Goal: Task Accomplishment & Management: Use online tool/utility

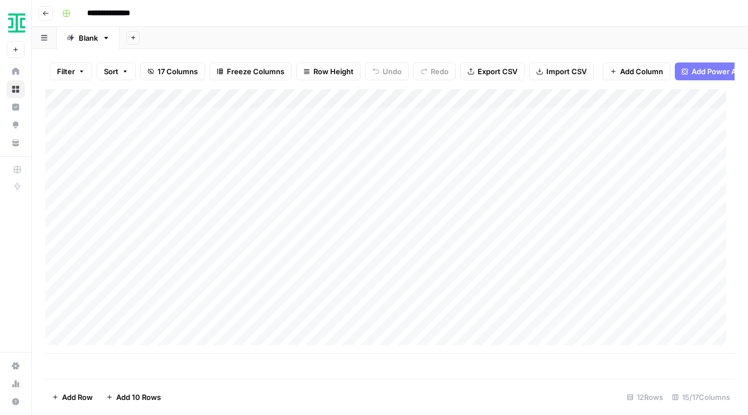
click at [49, 10] on button "Go back" at bounding box center [46, 13] width 15 height 15
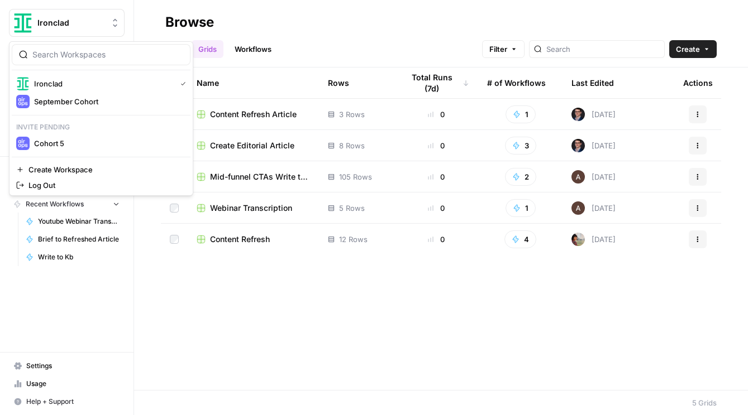
click at [70, 22] on span "Ironclad" at bounding box center [71, 22] width 68 height 11
click at [52, 104] on span "September Cohort" at bounding box center [107, 101] width 147 height 11
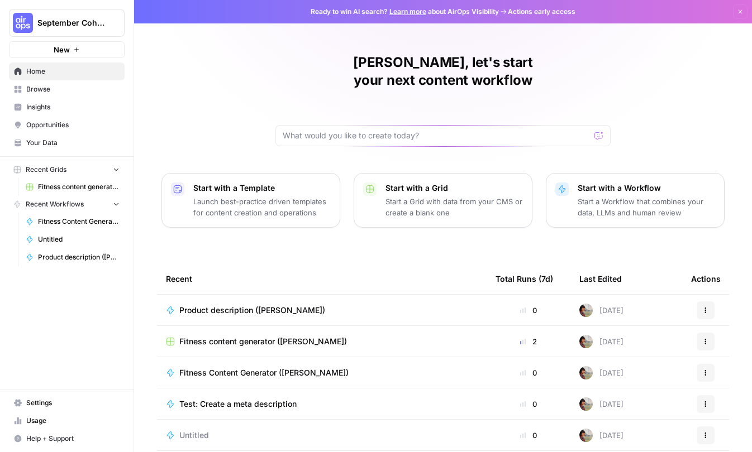
drag, startPoint x: 175, startPoint y: 78, endPoint x: 137, endPoint y: 58, distance: 43.0
click at [175, 78] on div "[PERSON_NAME], let's start your next content workflow Start with a Template Lau…" at bounding box center [443, 266] width 618 height 532
click at [79, 52] on icon "button" at bounding box center [76, 49] width 7 height 7
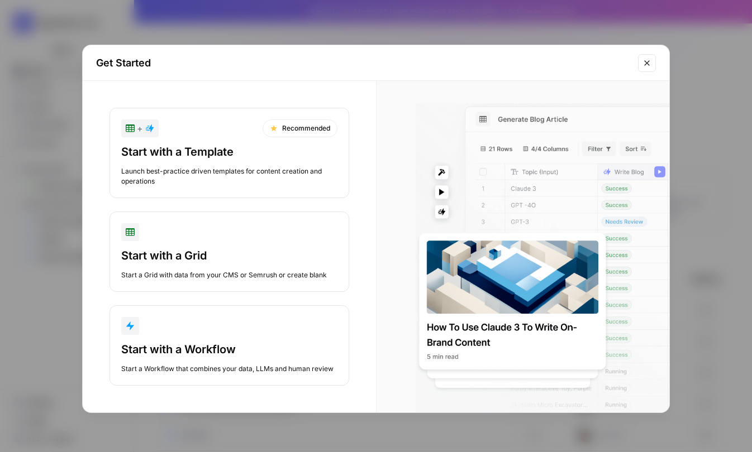
click at [648, 60] on icon "Close modal" at bounding box center [646, 63] width 9 height 9
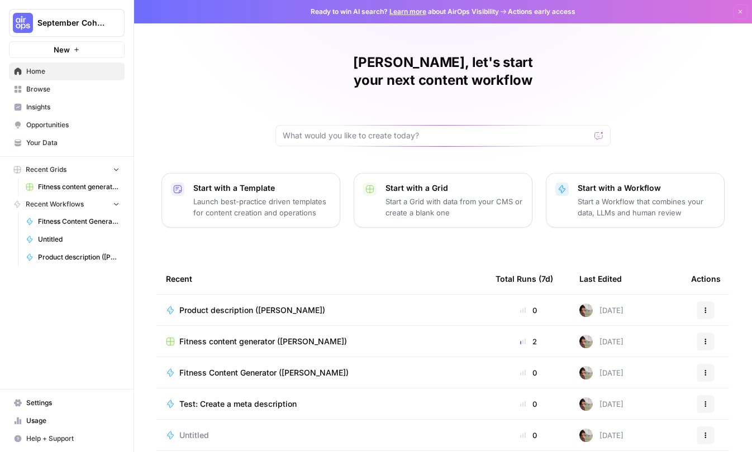
click at [56, 49] on span "New" at bounding box center [62, 49] width 16 height 11
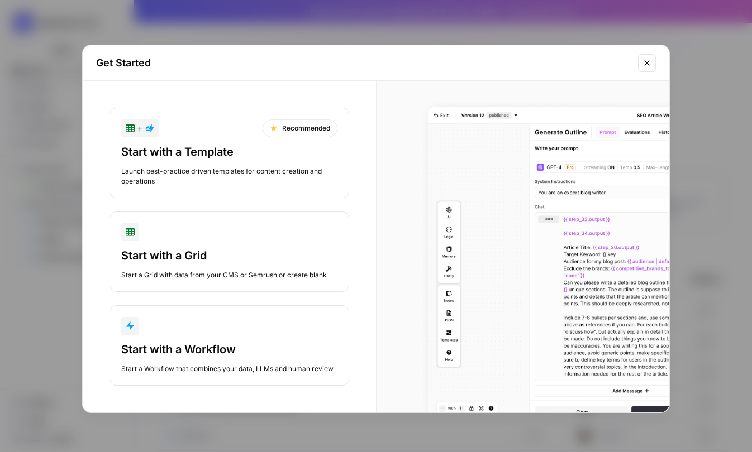
click at [185, 337] on button "Start with a Workflow Start a Workflow that combines your data, LLMs and human …" at bounding box center [229, 345] width 240 height 80
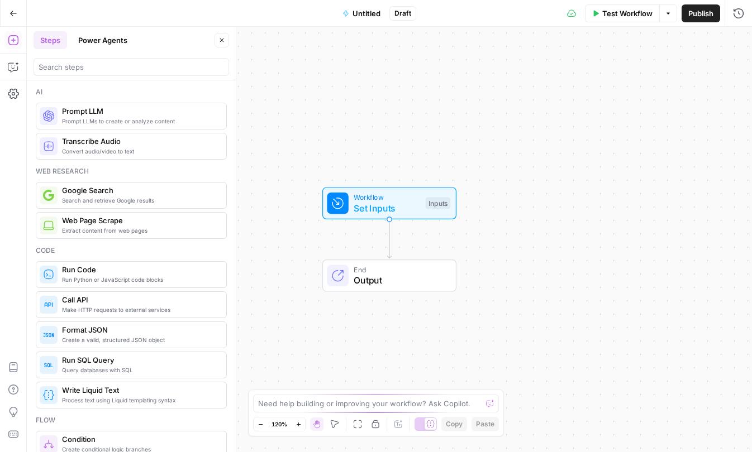
click at [371, 12] on span "Untitled" at bounding box center [366, 13] width 28 height 11
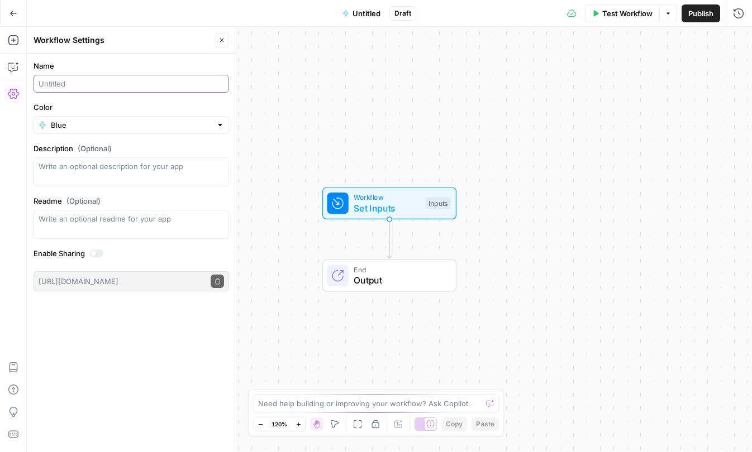
click at [89, 80] on input "Name" at bounding box center [131, 83] width 185 height 11
type input "FAQ Generator ([PERSON_NAME])"
click at [700, 15] on span "Publish" at bounding box center [700, 13] width 25 height 11
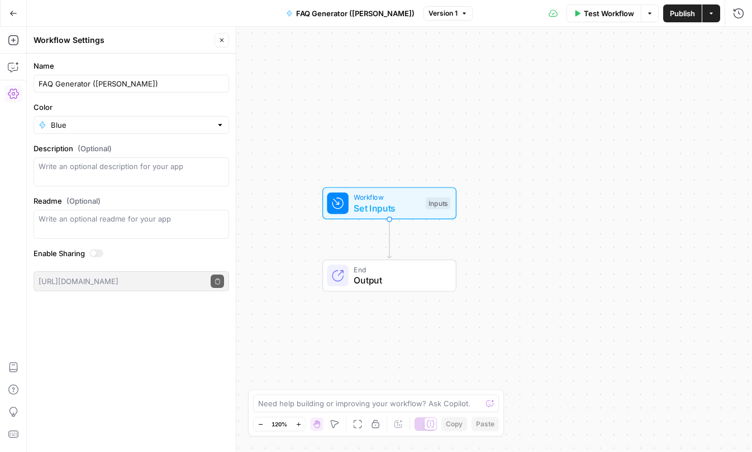
click at [222, 40] on icon "button" at bounding box center [222, 41] width 4 height 4
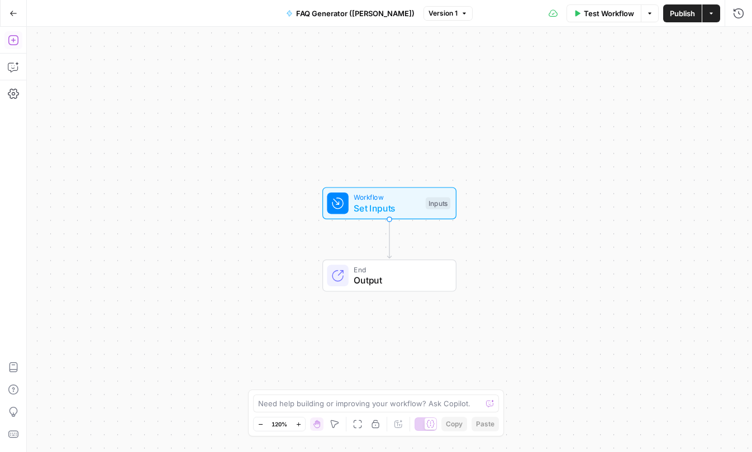
click at [8, 38] on icon "button" at bounding box center [13, 40] width 11 height 11
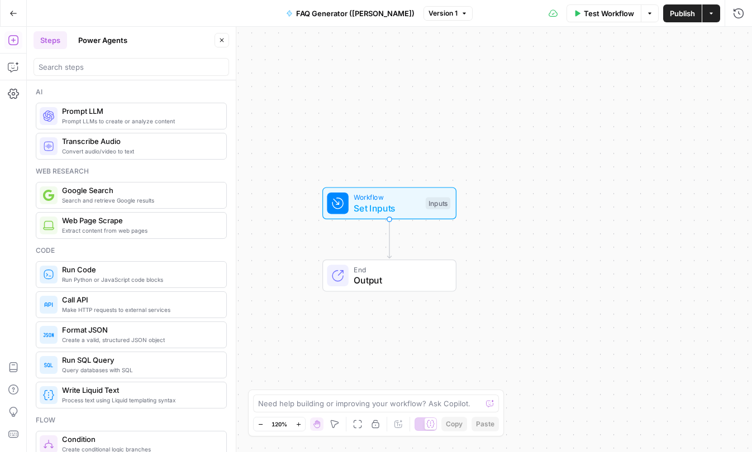
click at [99, 126] on div "Prompt LLMs to create or analyze content Prompt LLM" at bounding box center [131, 116] width 191 height 27
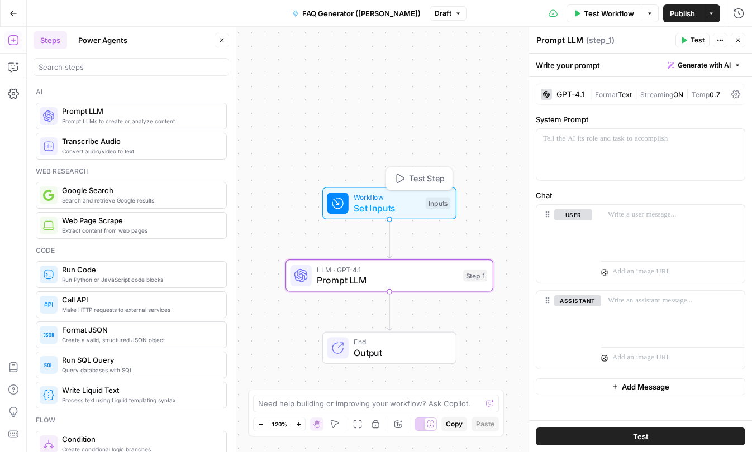
click at [380, 202] on span "Set Inputs" at bounding box center [387, 208] width 66 height 13
click at [380, 202] on span "Set Inputs" at bounding box center [387, 207] width 66 height 13
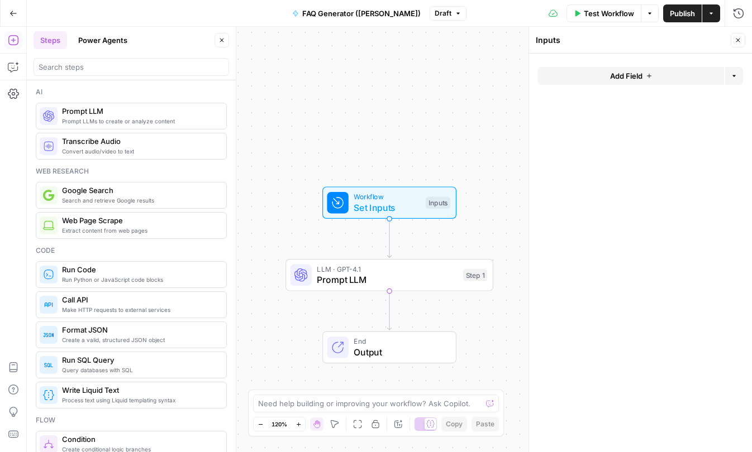
click at [663, 77] on button "Add Field" at bounding box center [631, 76] width 186 height 18
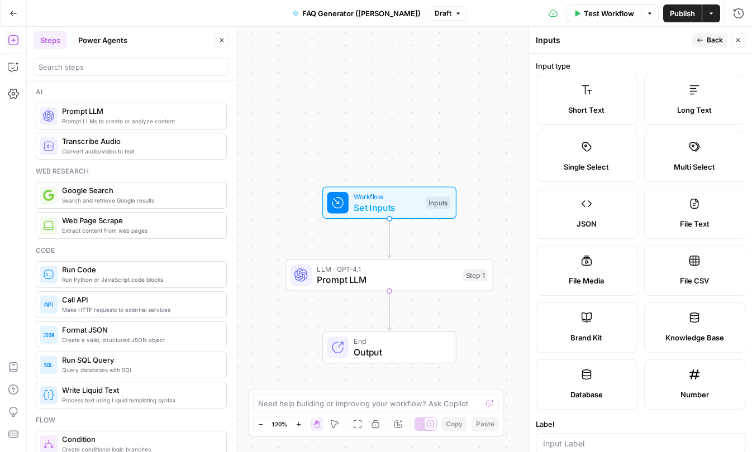
click at [741, 41] on button "Close" at bounding box center [737, 40] width 15 height 15
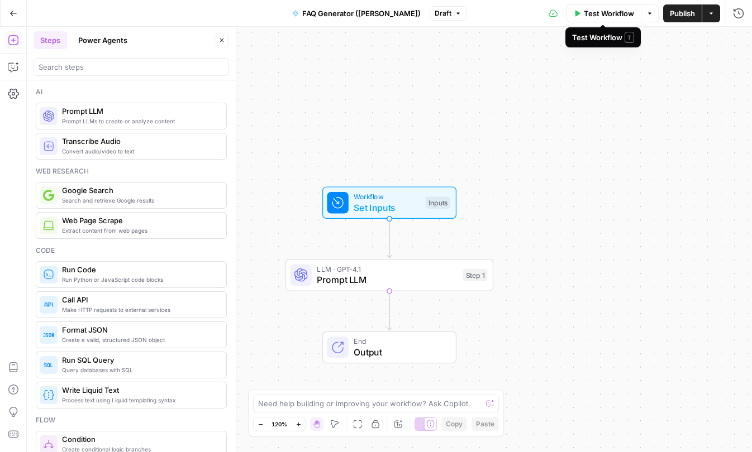
click at [618, 15] on span "Test Workflow" at bounding box center [609, 13] width 50 height 11
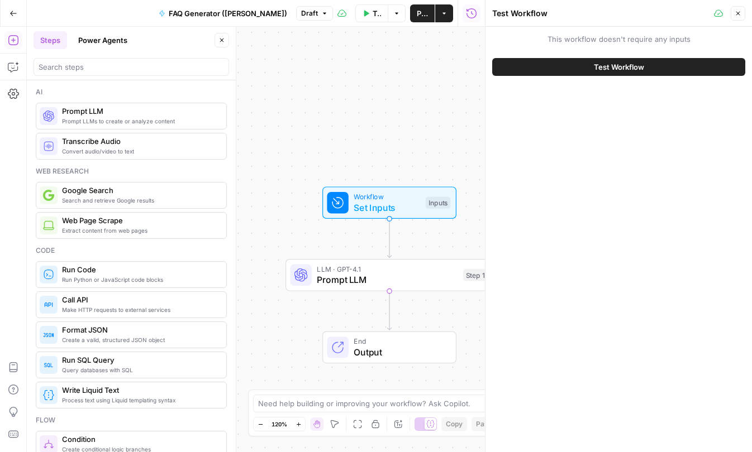
click at [613, 65] on span "Test Workflow" at bounding box center [619, 66] width 50 height 11
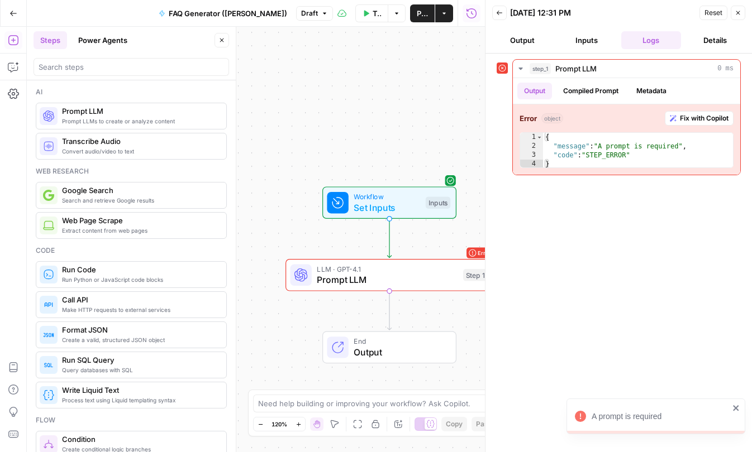
click at [520, 37] on button "Output" at bounding box center [522, 40] width 60 height 18
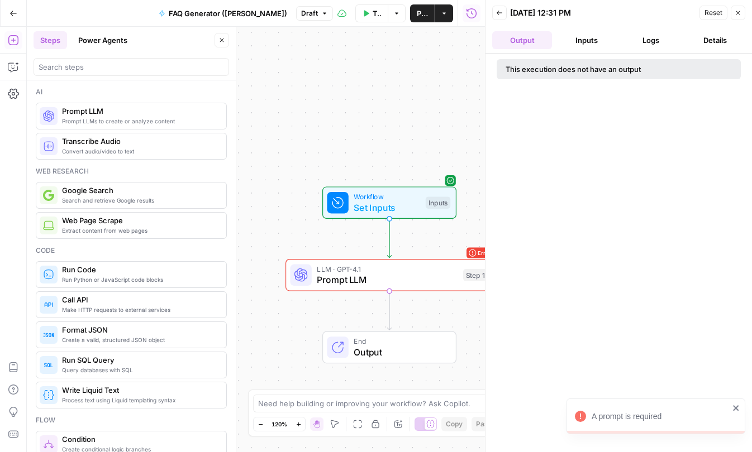
click at [499, 8] on button "Back" at bounding box center [499, 13] width 15 height 15
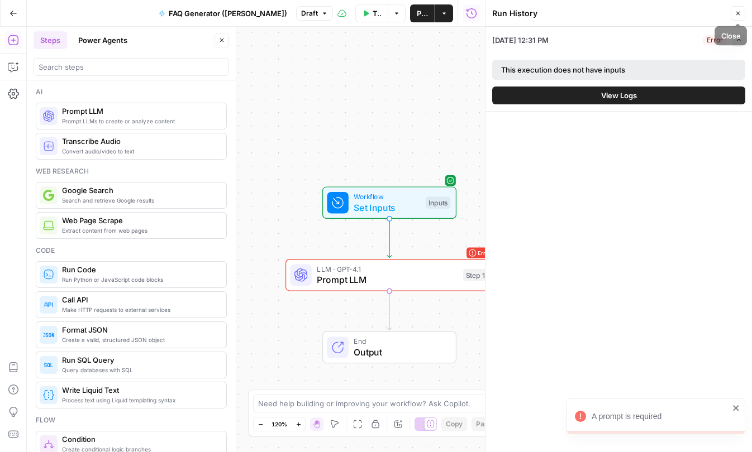
click at [739, 12] on icon "button" at bounding box center [737, 13] width 7 height 7
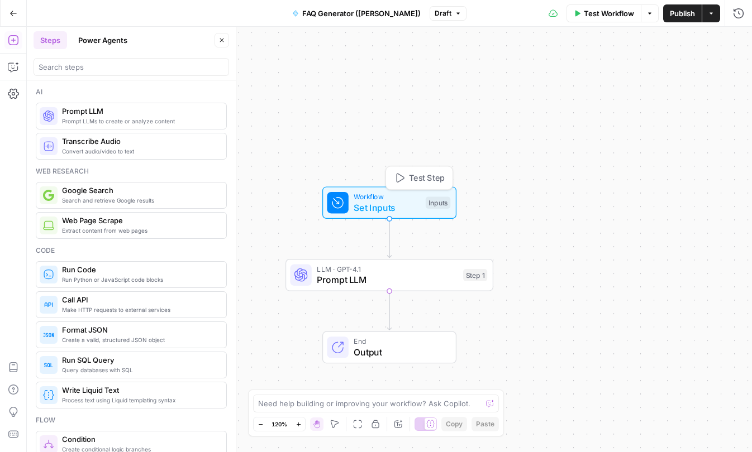
click at [372, 203] on span "Set Inputs" at bounding box center [387, 207] width 66 height 13
click at [591, 77] on button "Add Field" at bounding box center [631, 76] width 186 height 18
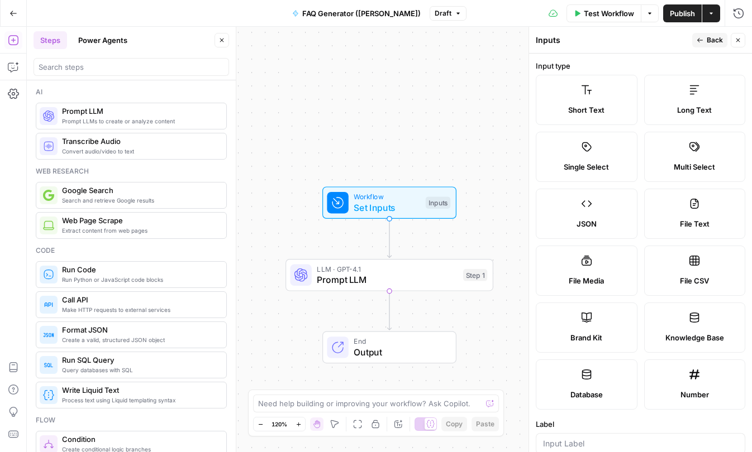
click at [571, 333] on span "Brand Kit" at bounding box center [586, 337] width 32 height 11
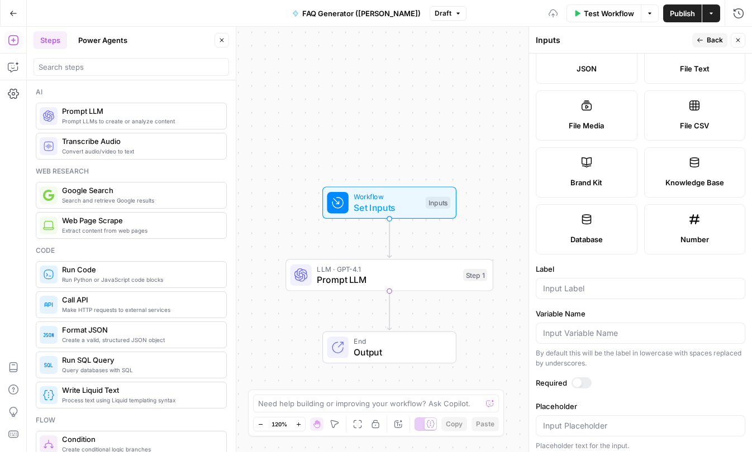
scroll to position [161, 0]
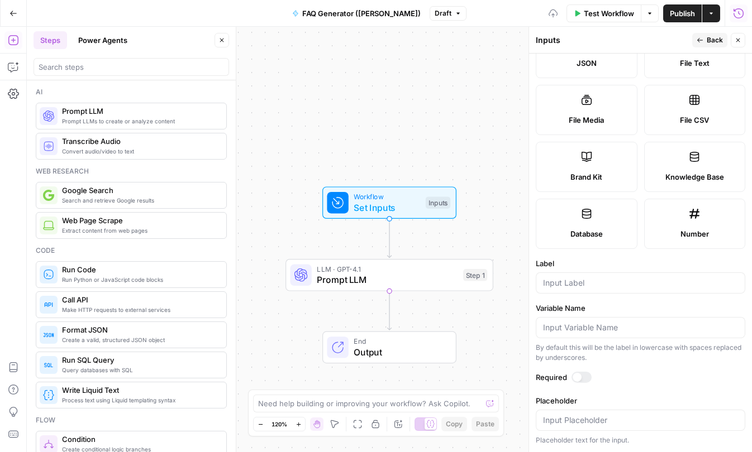
click at [737, 36] on button "Close" at bounding box center [737, 40] width 15 height 15
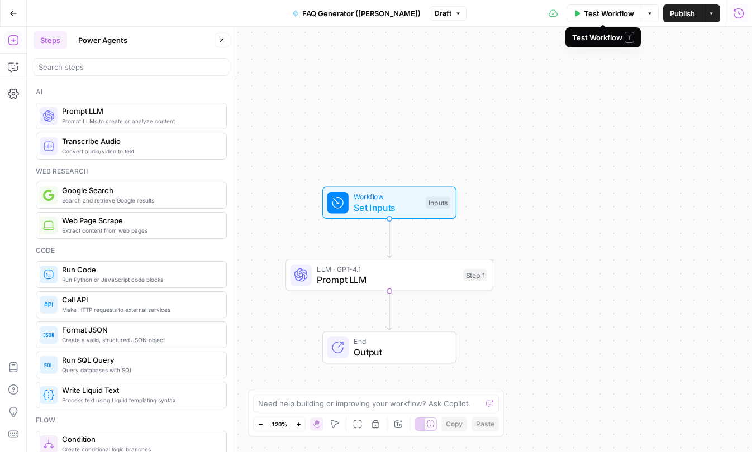
click at [646, 13] on span "Options" at bounding box center [646, 13] width 1 height 1
click at [620, 15] on span "Test Workflow" at bounding box center [609, 13] width 50 height 11
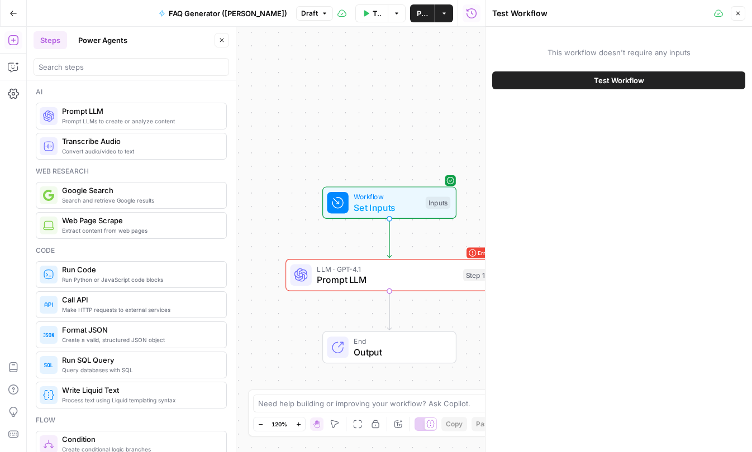
drag, startPoint x: 737, startPoint y: 14, endPoint x: 713, endPoint y: 37, distance: 34.0
click at [737, 15] on icon "button" at bounding box center [738, 14] width 4 height 4
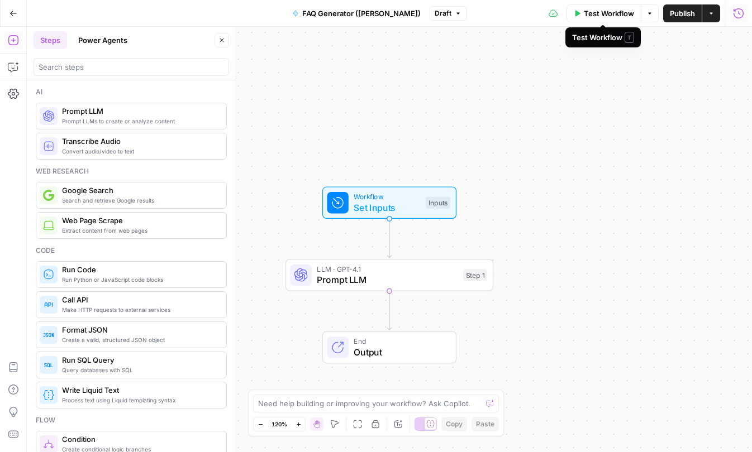
click at [617, 21] on button "Test Workflow" at bounding box center [603, 13] width 75 height 18
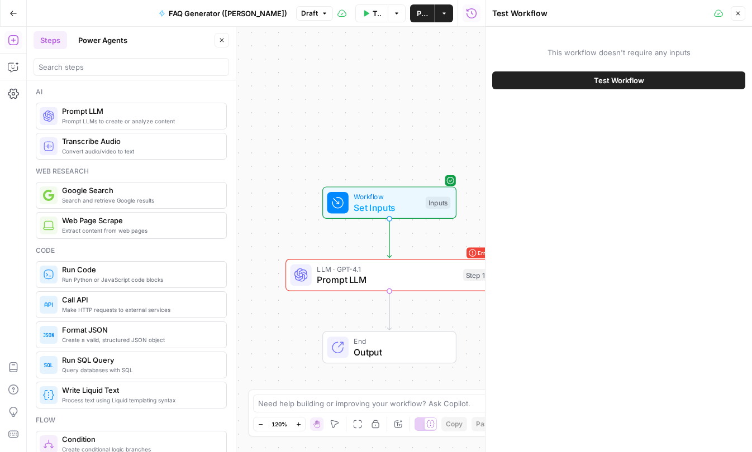
click at [604, 87] on button "Test Workflow" at bounding box center [618, 80] width 253 height 18
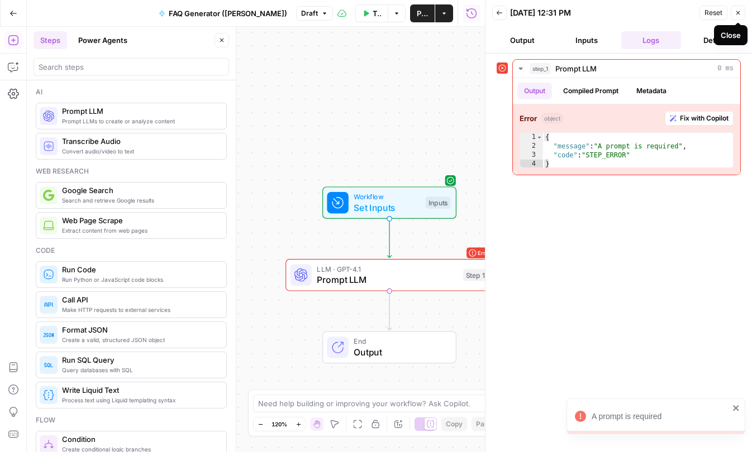
click at [736, 11] on icon "button" at bounding box center [738, 13] width 4 height 4
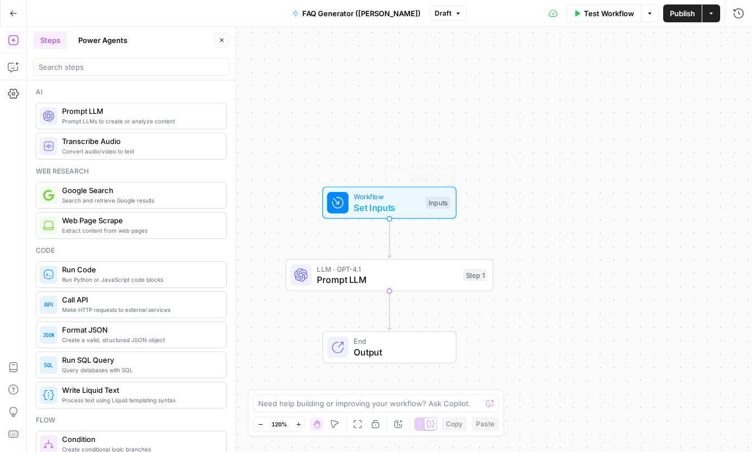
click at [403, 278] on span "Prompt LLM" at bounding box center [387, 279] width 141 height 13
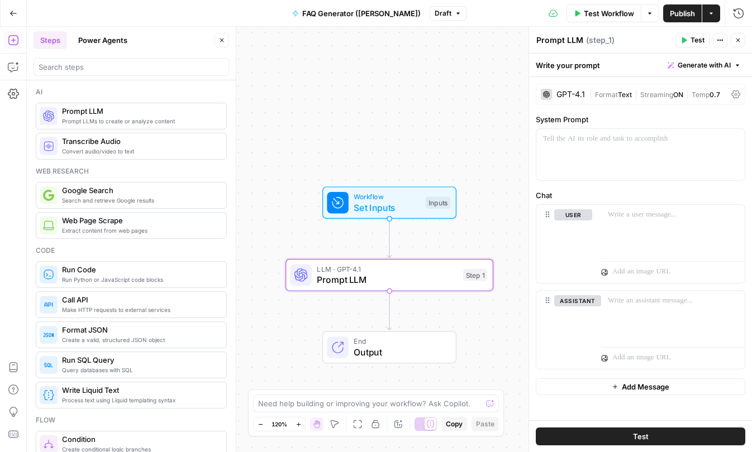
click at [95, 36] on button "Power Agents" at bounding box center [102, 40] width 63 height 18
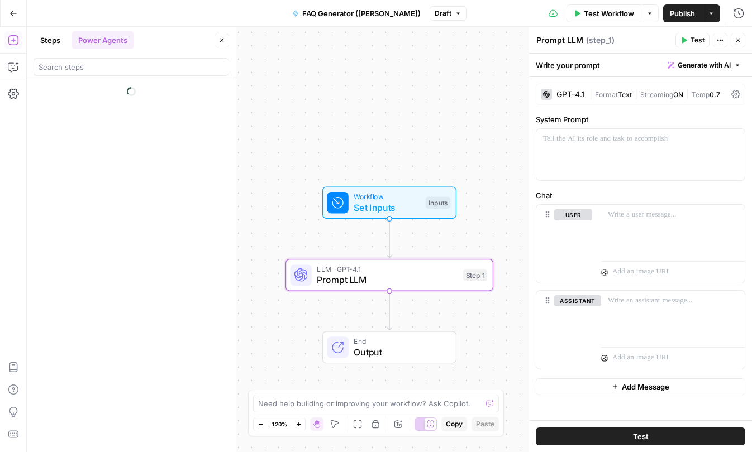
click at [46, 40] on button "Steps" at bounding box center [51, 40] width 34 height 18
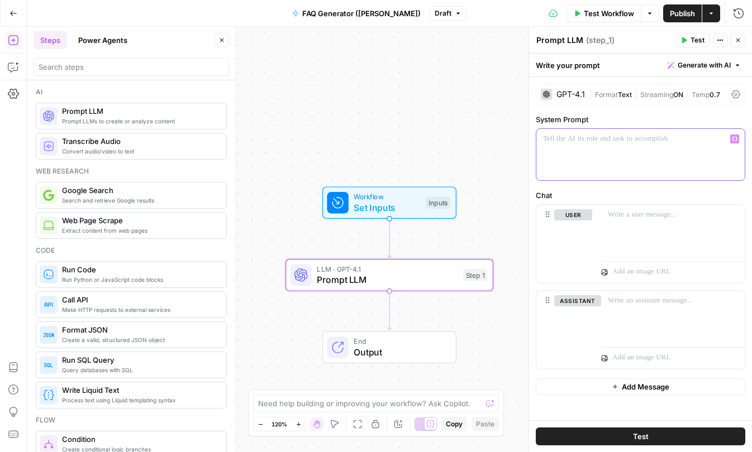
click at [691, 161] on div at bounding box center [640, 154] width 208 height 51
click at [738, 137] on button "Variables Menu" at bounding box center [734, 139] width 9 height 9
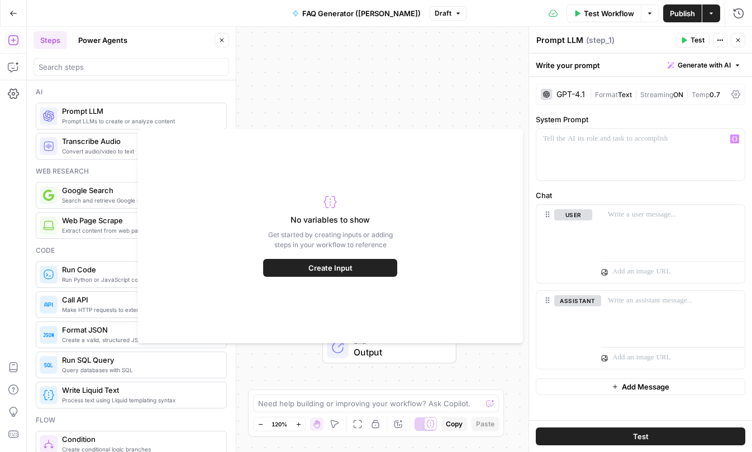
click at [337, 266] on span "Create Input" at bounding box center [330, 267] width 44 height 11
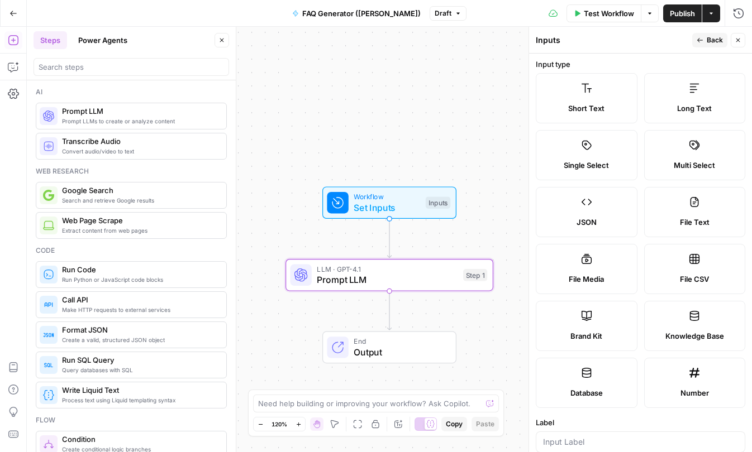
scroll to position [2, 0]
click at [581, 330] on span "Brand Kit" at bounding box center [586, 335] width 32 height 11
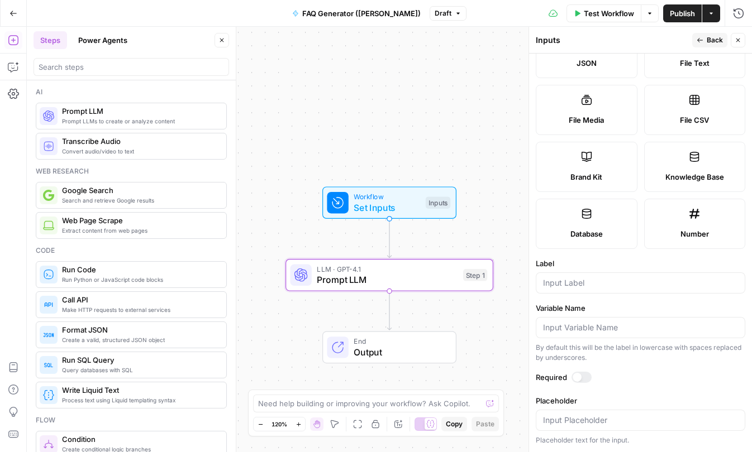
click at [582, 378] on div at bounding box center [581, 377] width 20 height 11
click at [708, 40] on span "Back" at bounding box center [714, 40] width 16 height 10
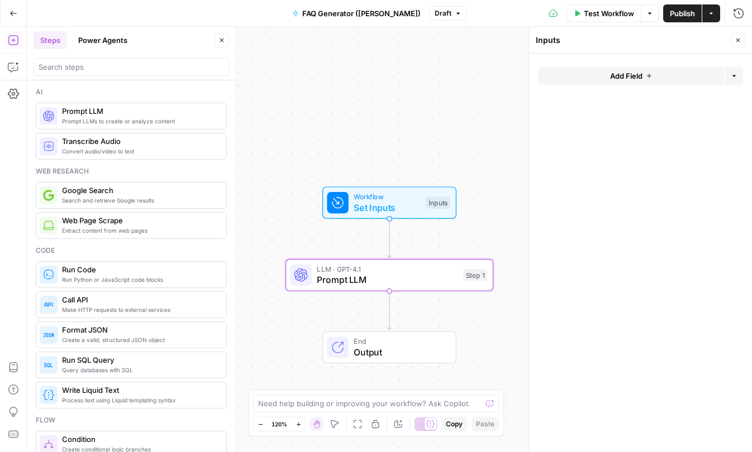
click at [665, 78] on button "Add Field" at bounding box center [631, 76] width 186 height 18
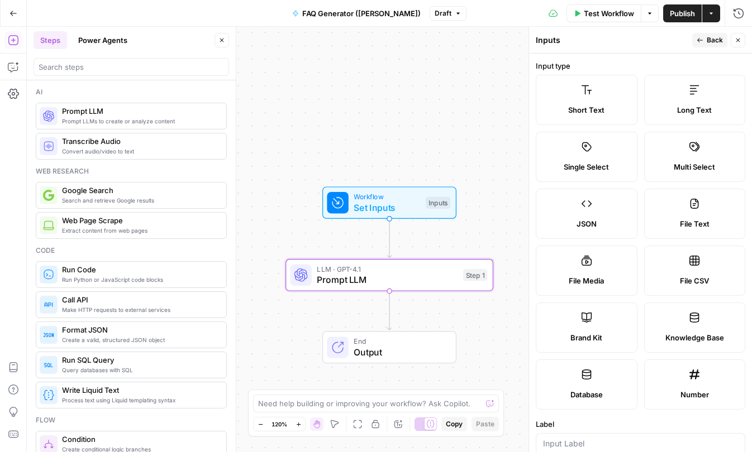
click at [573, 324] on label "Brand Kit" at bounding box center [587, 328] width 102 height 50
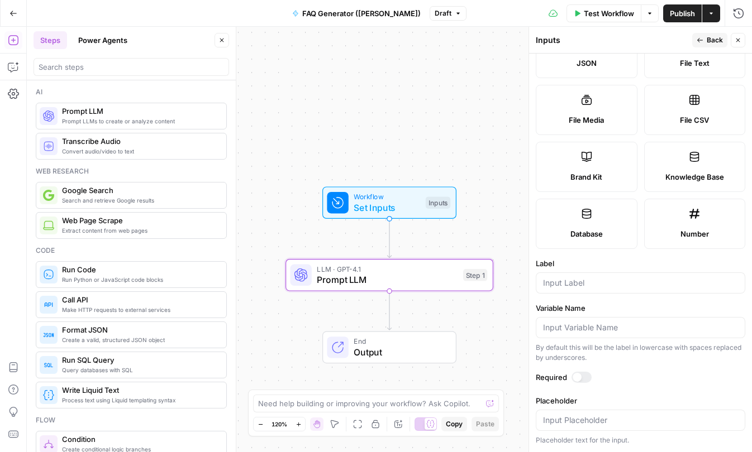
click at [662, 413] on div at bounding box center [640, 420] width 209 height 21
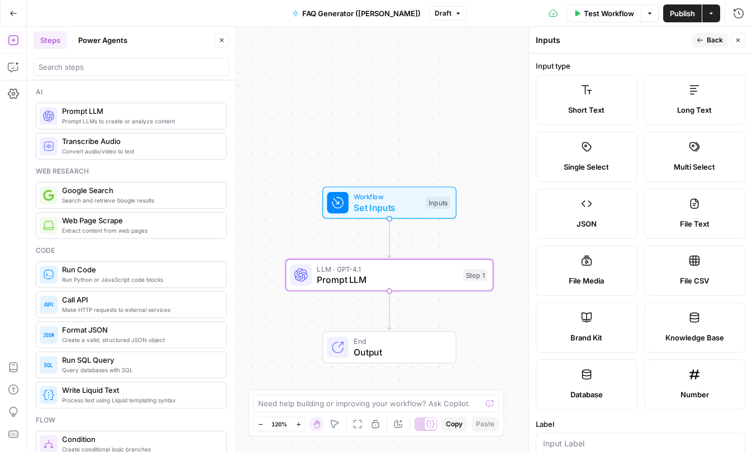
type input "brand kit"
click at [676, 18] on button "Publish" at bounding box center [682, 13] width 39 height 18
click at [400, 243] on div "Workflow Set Inputs Inputs Test Step LLM · GPT-4.1 Prompt LLM Step 1 End Output" at bounding box center [389, 240] width 725 height 426
click at [391, 276] on span "Prompt LLM" at bounding box center [387, 279] width 141 height 13
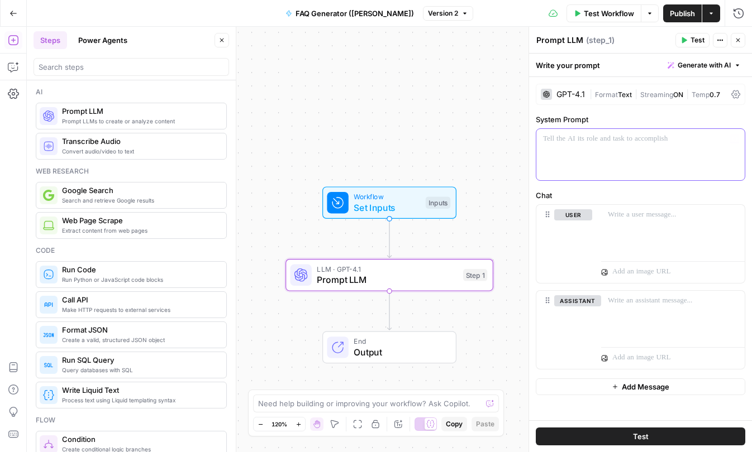
click at [588, 151] on div at bounding box center [640, 154] width 208 height 51
click at [734, 139] on icon "button" at bounding box center [735, 139] width 6 height 6
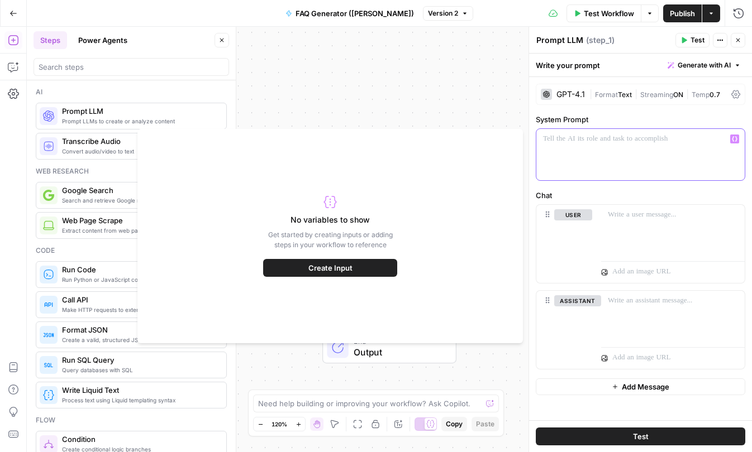
click at [734, 139] on icon "button" at bounding box center [735, 139] width 6 height 6
click at [651, 155] on div at bounding box center [640, 154] width 208 height 51
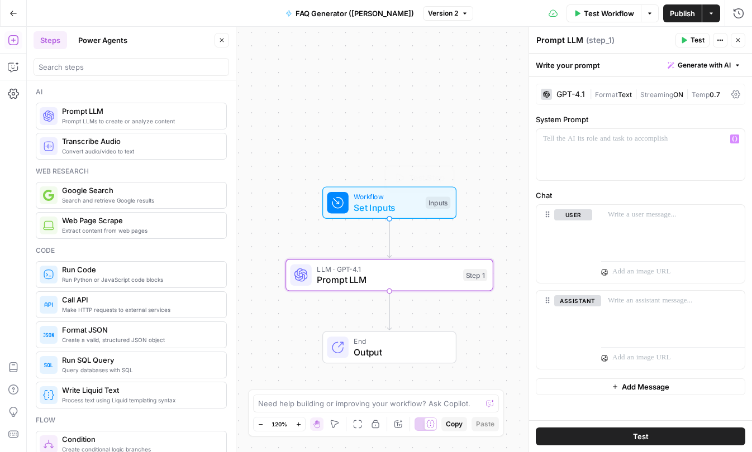
click at [367, 202] on span "Set Inputs" at bounding box center [387, 207] width 66 height 13
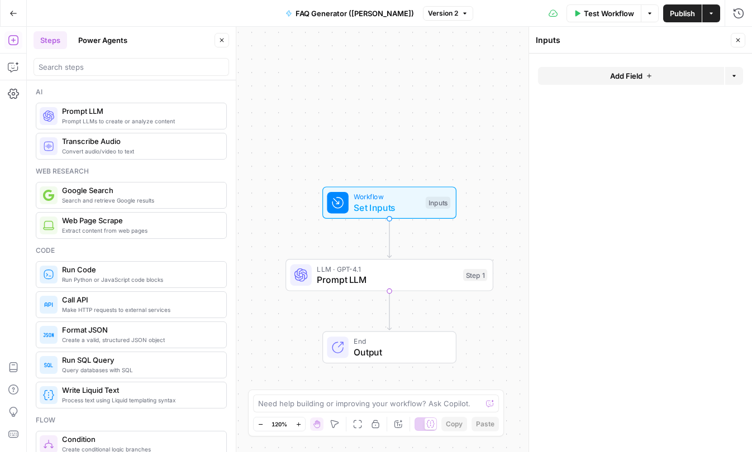
click at [652, 76] on icon "button" at bounding box center [649, 76] width 7 height 7
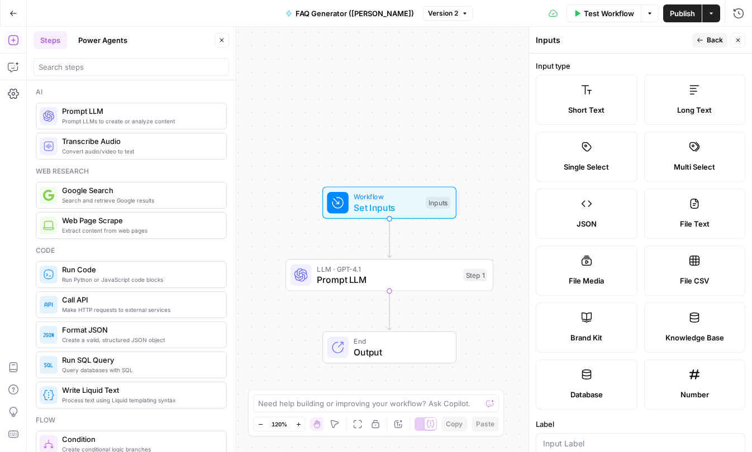
click at [590, 313] on label "Brand Kit" at bounding box center [587, 328] width 102 height 50
click at [741, 41] on icon "button" at bounding box center [737, 40] width 7 height 7
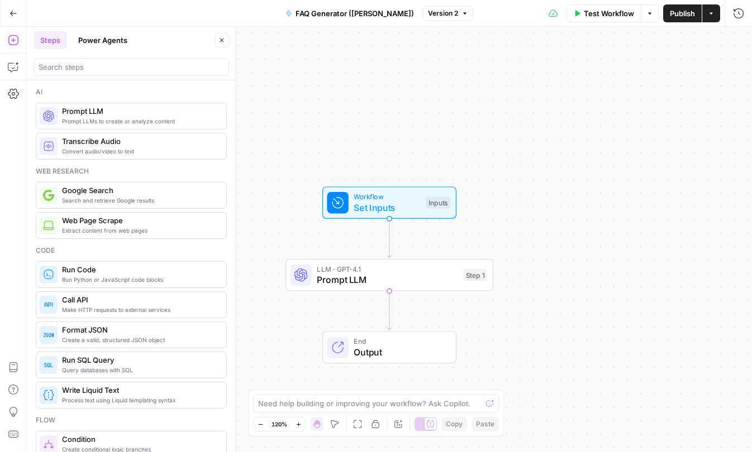
click at [11, 10] on icon "button" at bounding box center [13, 13] width 8 height 8
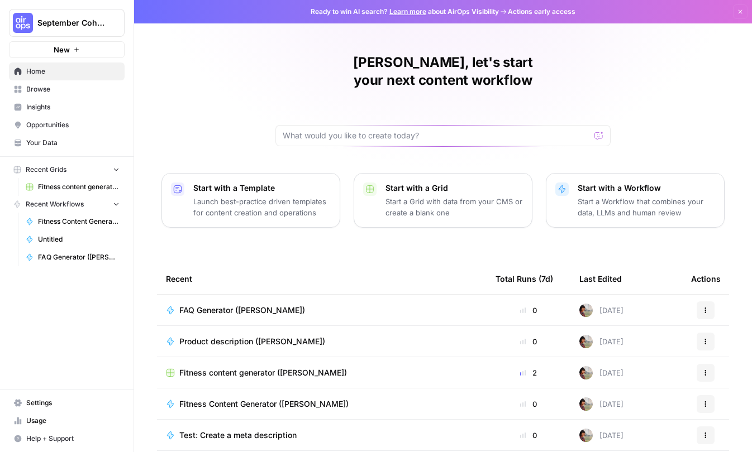
click at [45, 146] on span "Your Data" at bounding box center [72, 143] width 93 height 10
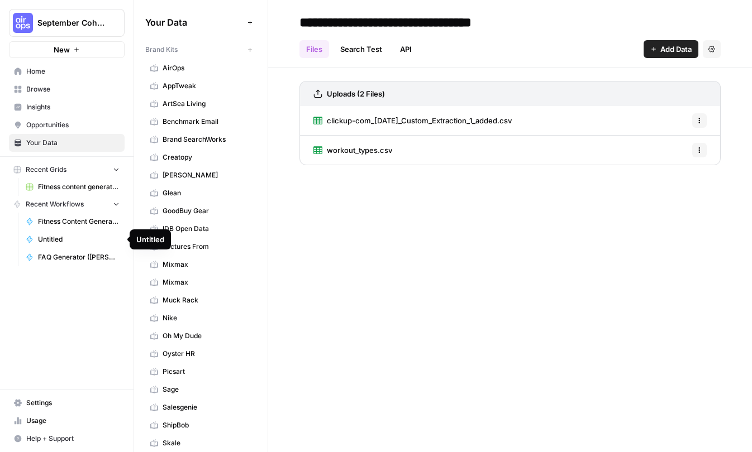
click at [59, 255] on span "FAQ Generator ([PERSON_NAME])" at bounding box center [79, 257] width 82 height 10
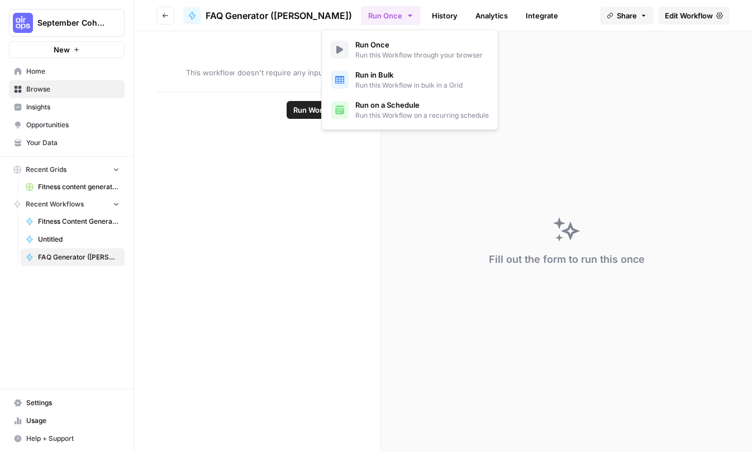
click at [405, 16] on icon "button" at bounding box center [409, 15] width 9 height 9
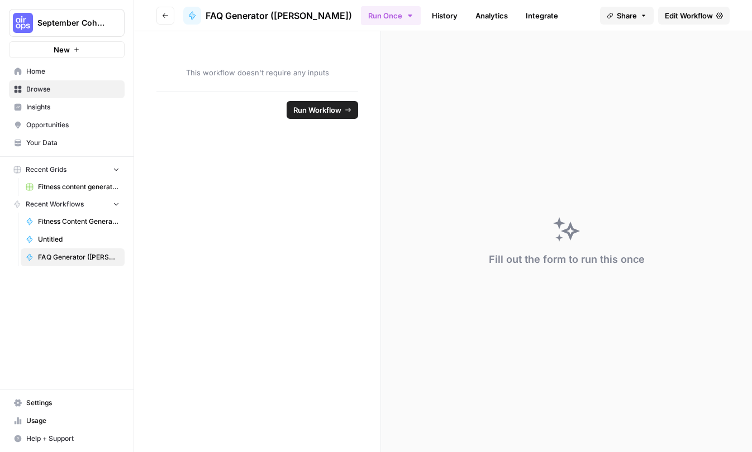
click at [405, 16] on icon "button" at bounding box center [409, 15] width 9 height 9
click at [700, 15] on span "Edit Workflow" at bounding box center [689, 15] width 48 height 11
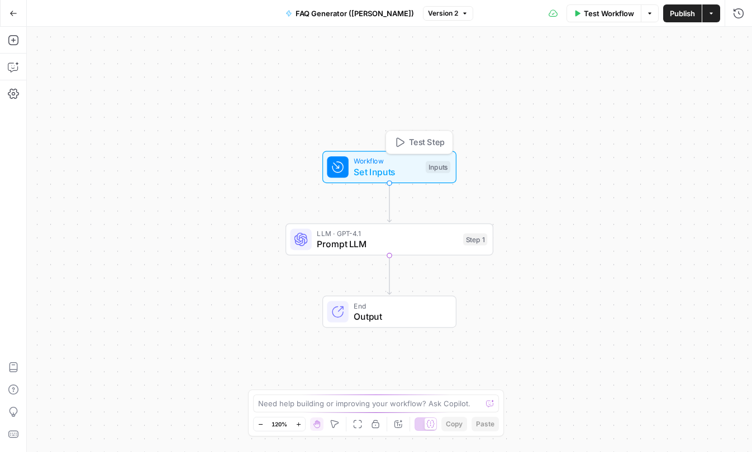
click at [370, 169] on span "Set Inputs" at bounding box center [387, 171] width 66 height 13
click at [575, 79] on button "Add Field" at bounding box center [631, 76] width 186 height 18
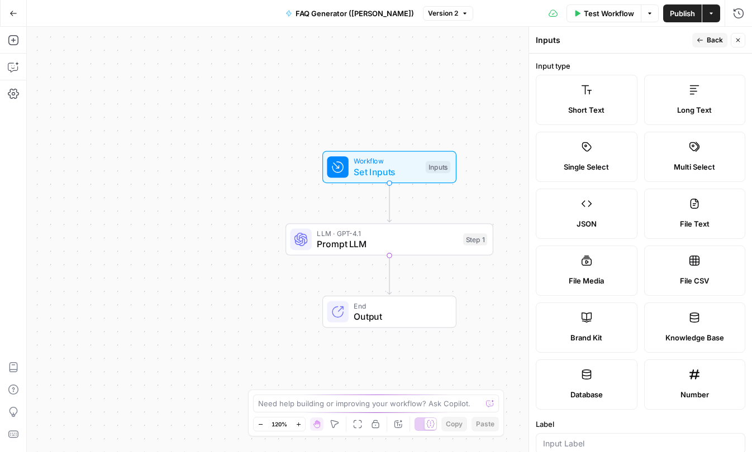
click at [577, 328] on label "Brand Kit" at bounding box center [587, 328] width 102 height 50
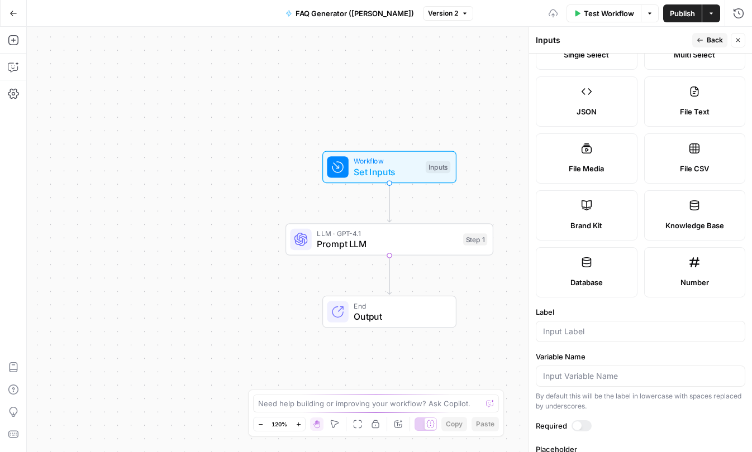
scroll to position [161, 0]
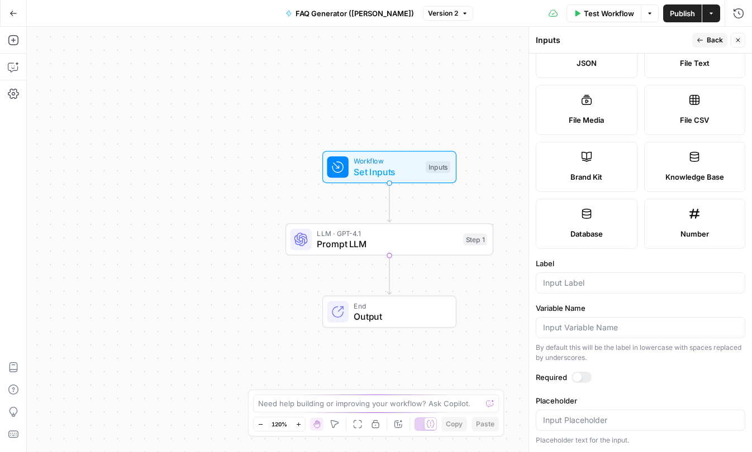
click at [574, 291] on div at bounding box center [640, 283] width 209 height 21
type input "Brand Kit"
click at [599, 415] on input "Placeholder" at bounding box center [640, 420] width 195 height 11
click at [642, 379] on label "Required" at bounding box center [640, 377] width 209 height 11
click at [618, 384] on div "Required" at bounding box center [640, 379] width 209 height 15
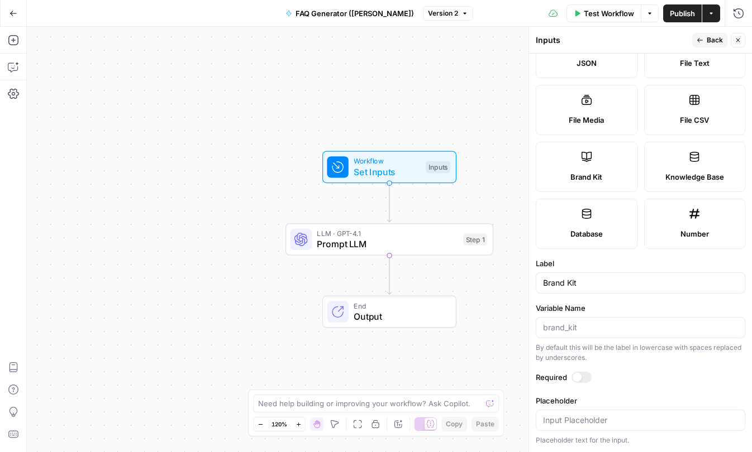
click at [581, 380] on div at bounding box center [581, 377] width 20 height 11
click at [639, 389] on form "Input type Short Text Long Text Single Select Multi Select JSON File Text File …" at bounding box center [640, 253] width 223 height 399
click at [739, 38] on icon "button" at bounding box center [737, 40] width 7 height 7
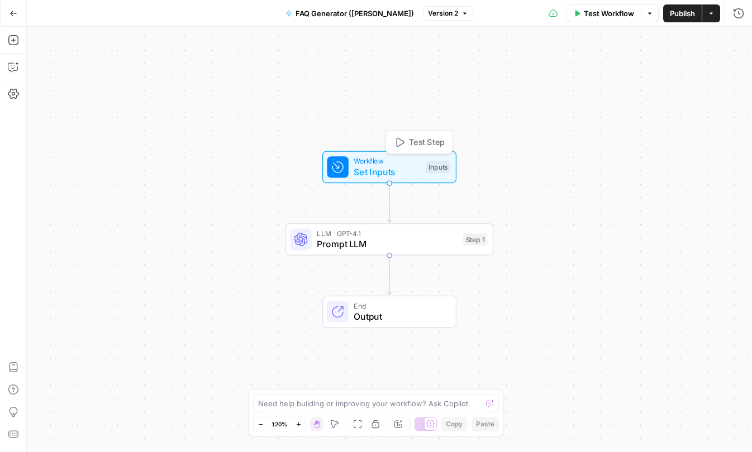
click at [400, 176] on span "Set Inputs" at bounding box center [387, 171] width 66 height 13
click at [590, 17] on span "Test Workflow" at bounding box center [609, 13] width 50 height 11
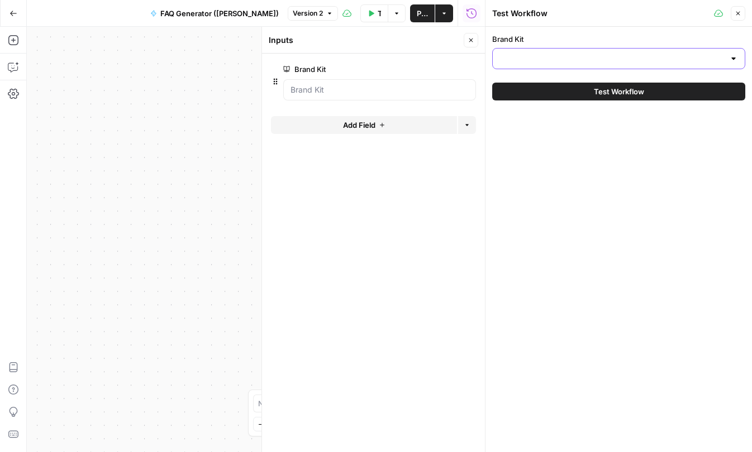
click at [602, 63] on input "Brand Kit" at bounding box center [611, 58] width 225 height 11
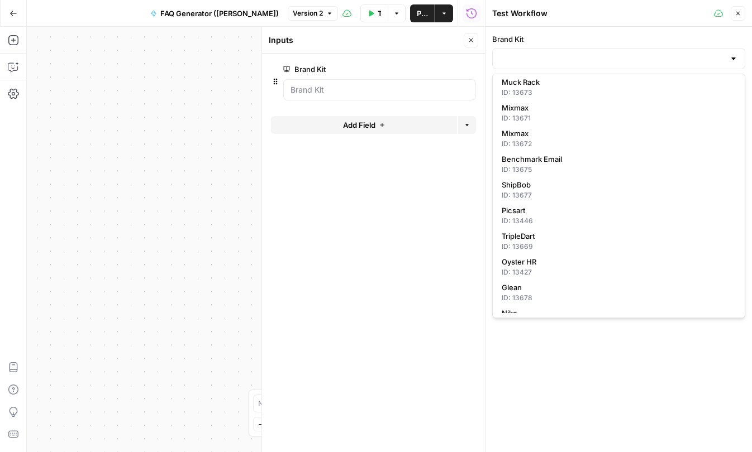
scroll to position [0, 0]
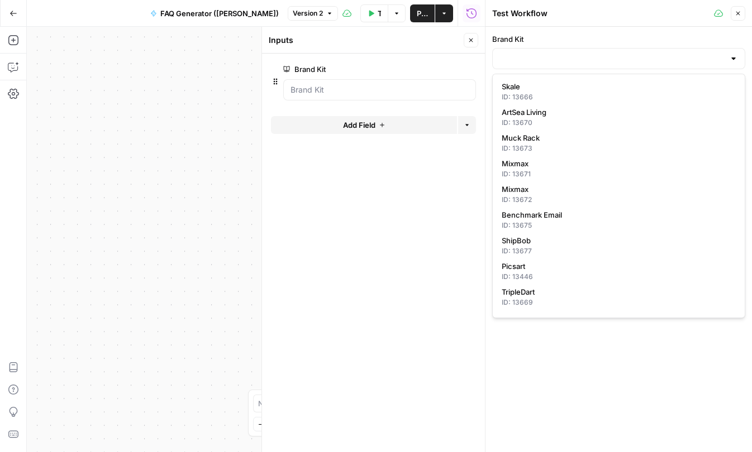
click at [570, 365] on div "Brand Kit Test Workflow" at bounding box center [618, 240] width 266 height 426
